Goal: Check status: Check status

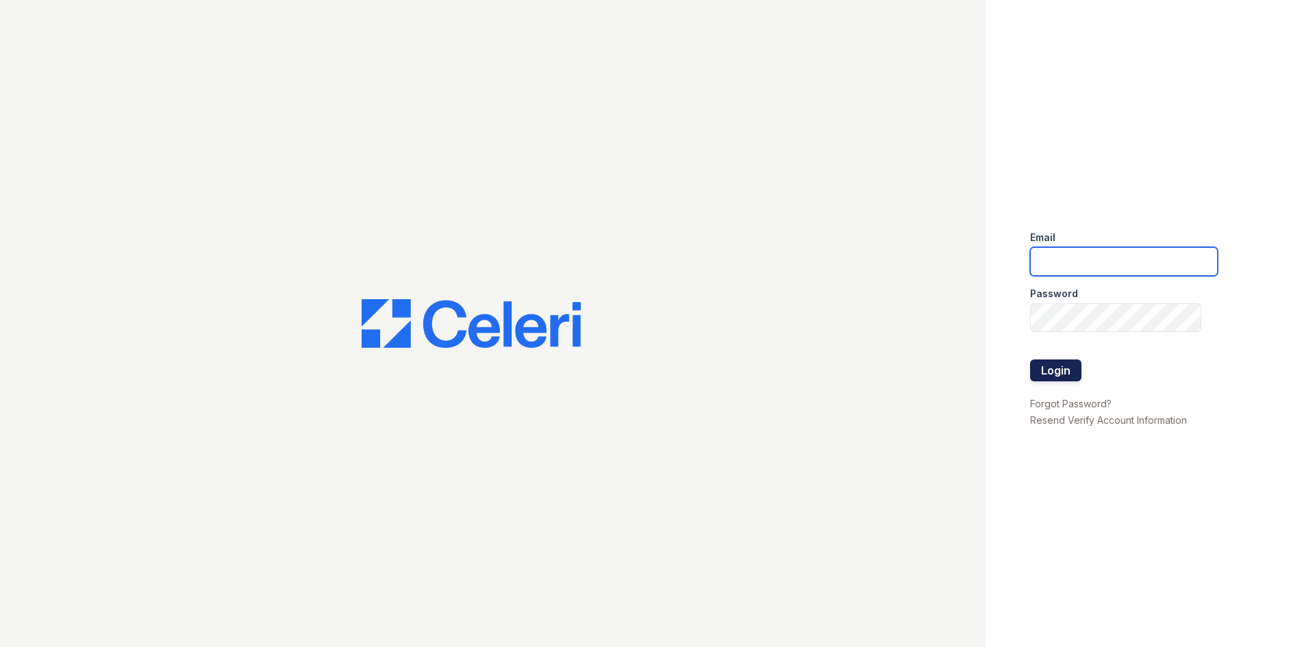
type input "[EMAIL_ADDRESS][DOMAIN_NAME]"
click at [1054, 373] on button "Login" at bounding box center [1055, 371] width 51 height 22
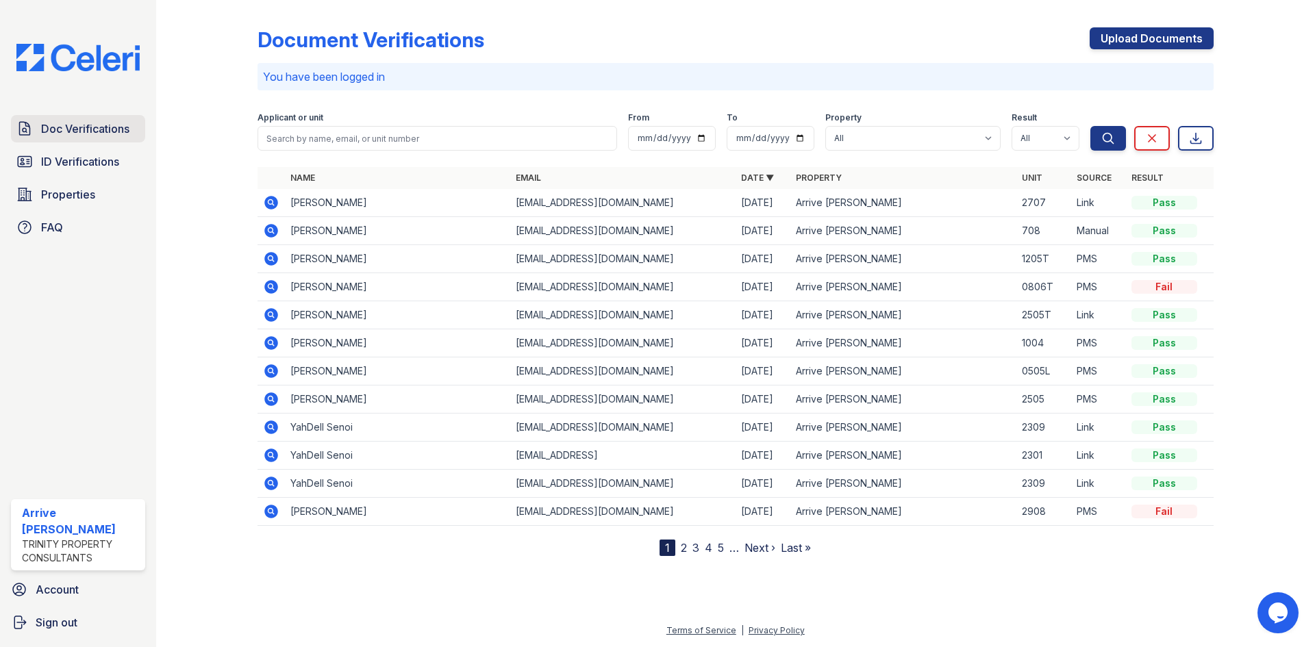
click at [103, 132] on span "Doc Verifications" at bounding box center [85, 129] width 88 height 16
